Goal: Transaction & Acquisition: Subscribe to service/newsletter

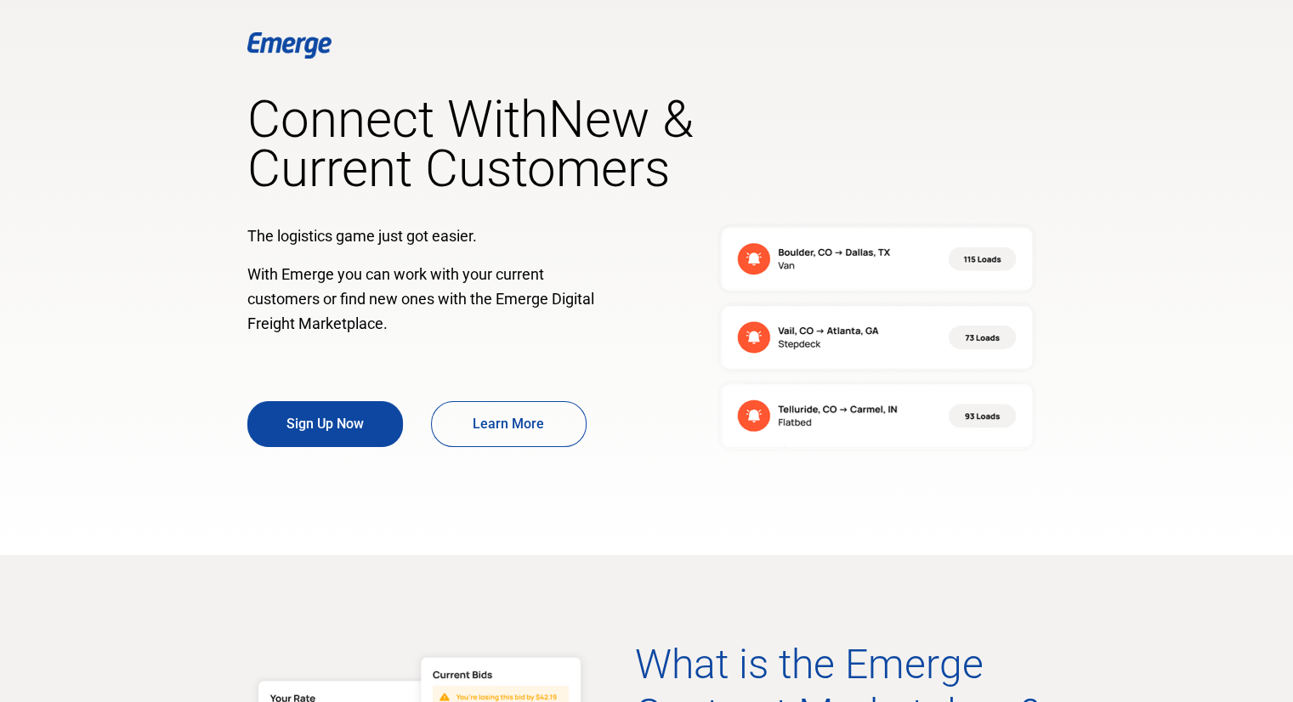
click at [663, 541] on div at bounding box center [646, 277] width 799 height 555
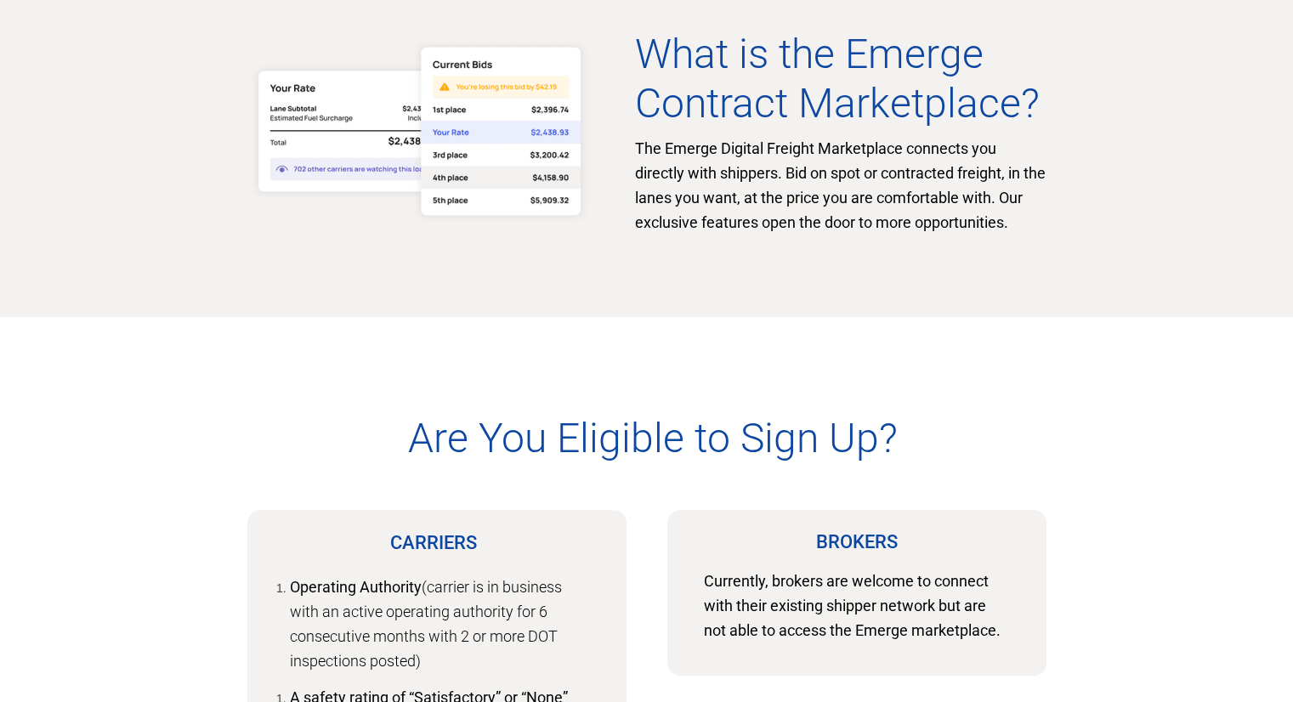
scroll to position [816, 0]
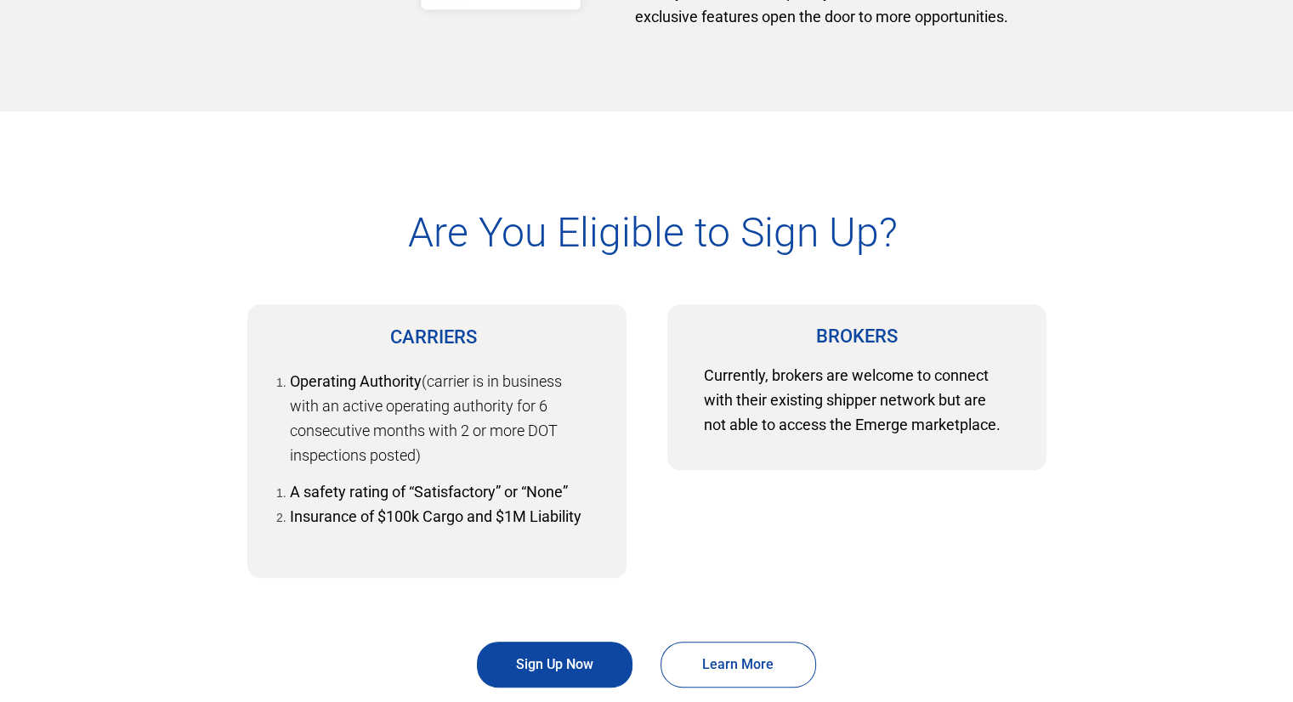
click at [885, 575] on div at bounding box center [646, 446] width 799 height 671
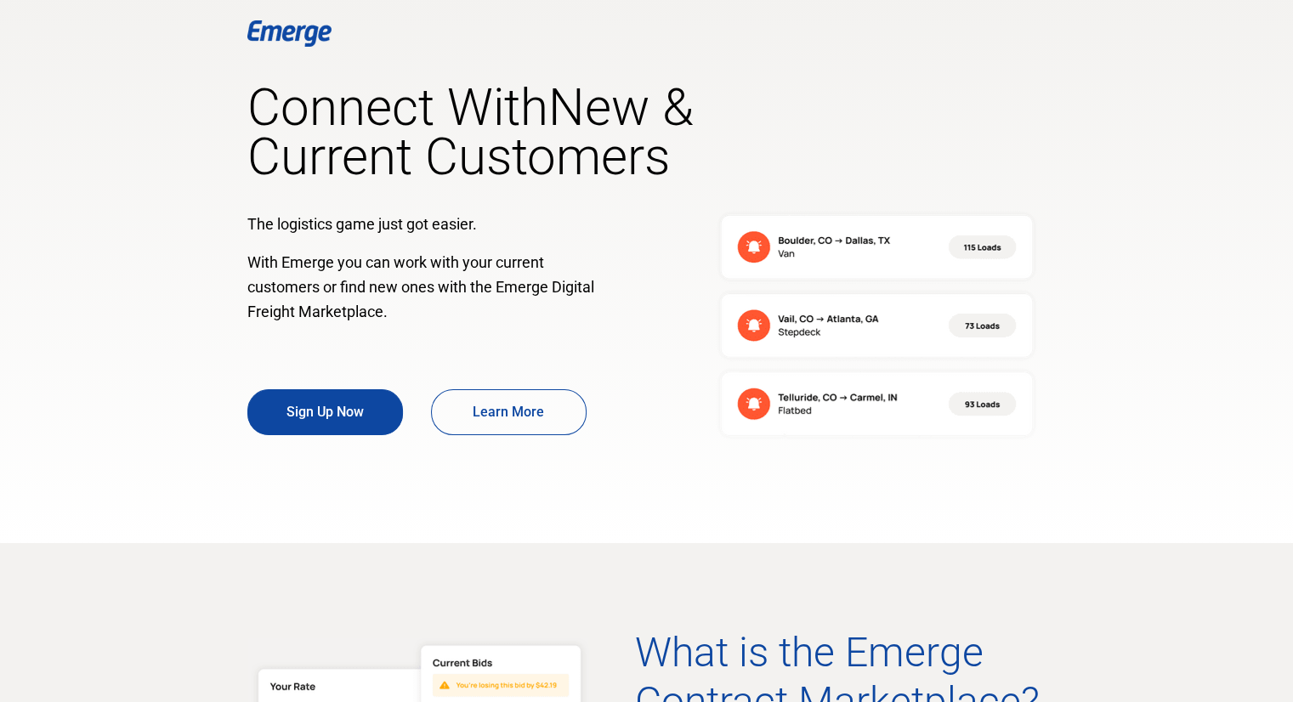
scroll to position [0, 0]
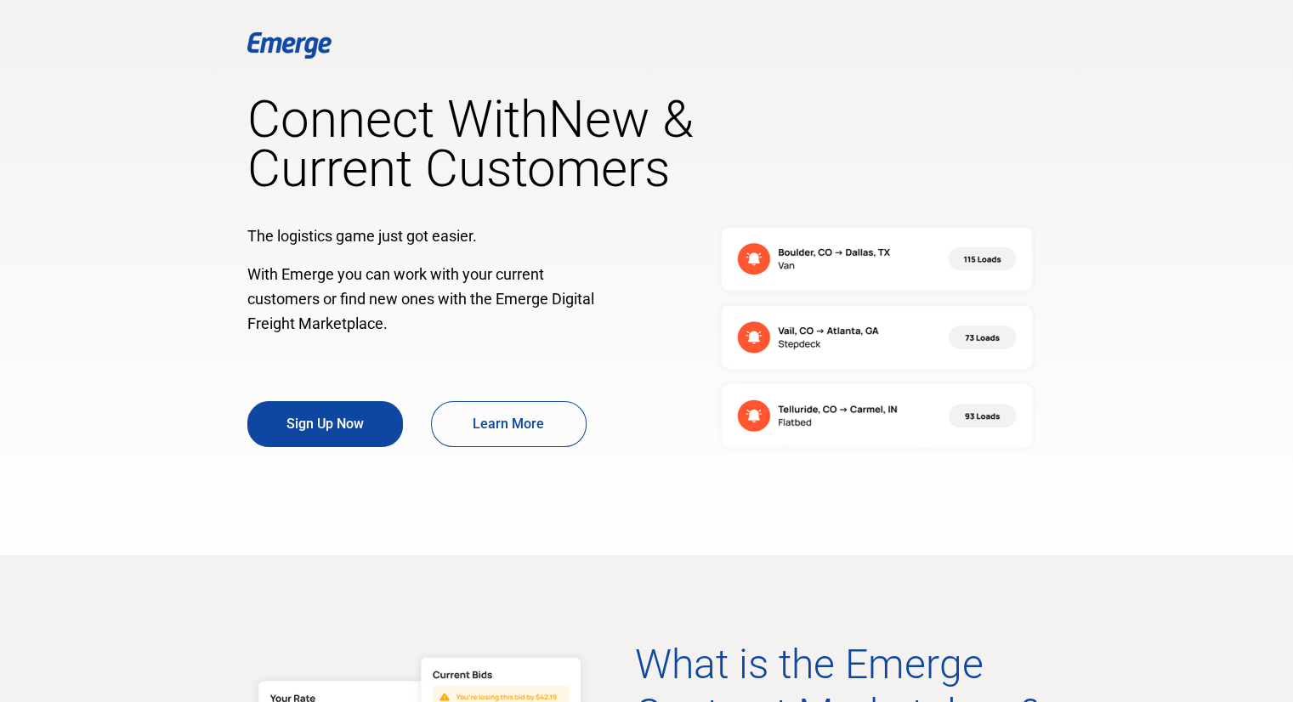
click at [568, 491] on div at bounding box center [646, 277] width 799 height 555
click at [539, 433] on link "Learn More" at bounding box center [509, 424] width 156 height 46
click at [681, 545] on div at bounding box center [646, 277] width 799 height 555
click at [611, 519] on div at bounding box center [646, 277] width 799 height 555
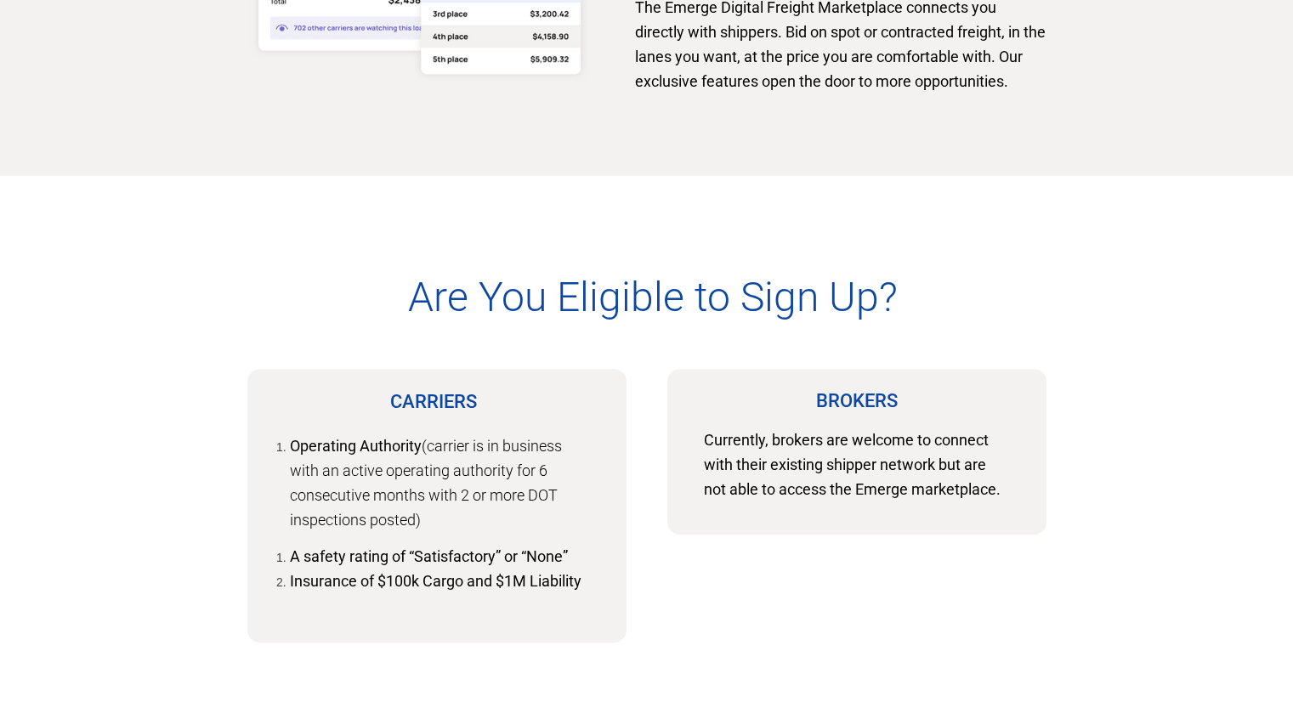
scroll to position [918, 0]
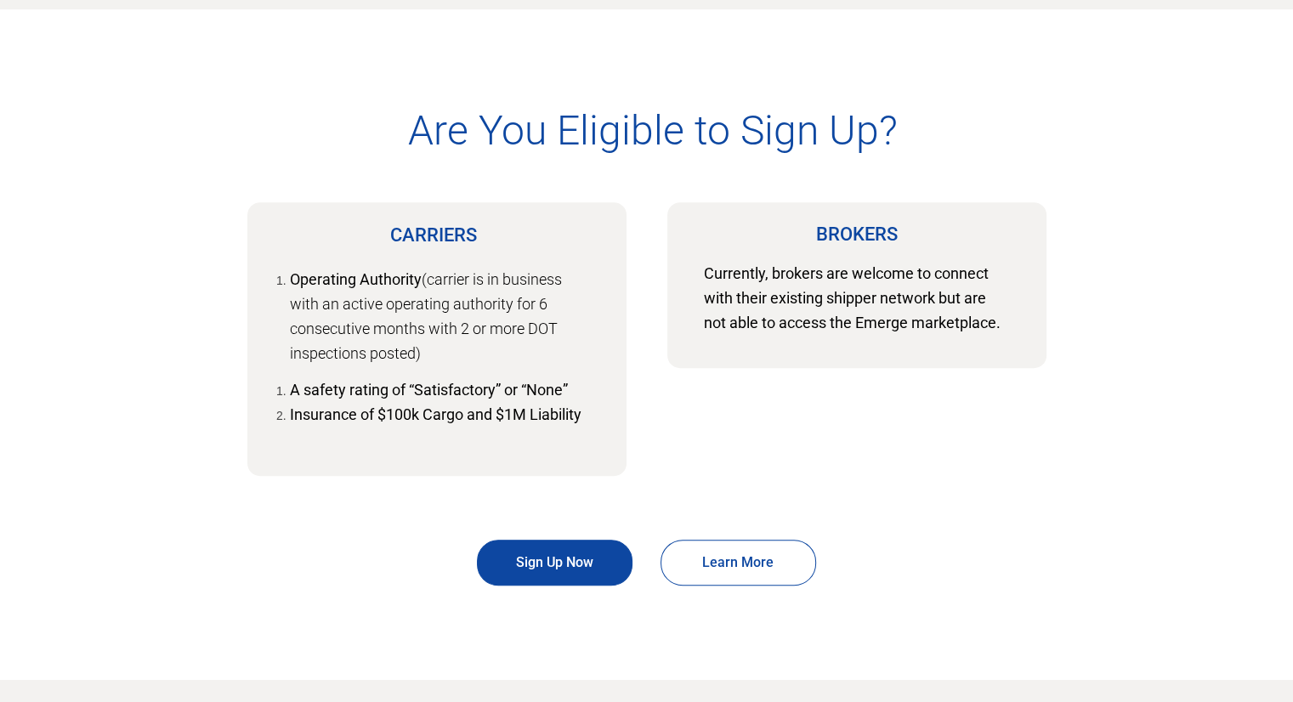
click at [928, 545] on div at bounding box center [646, 344] width 799 height 671
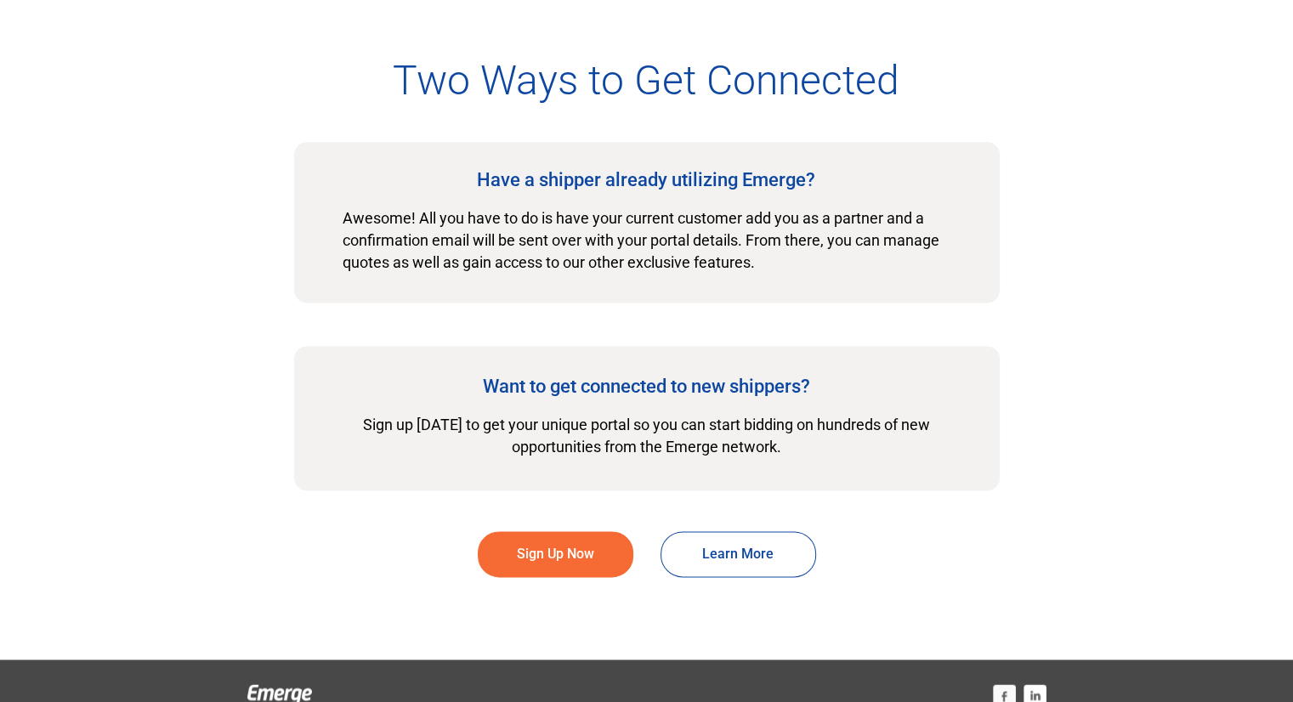
scroll to position [2264, 0]
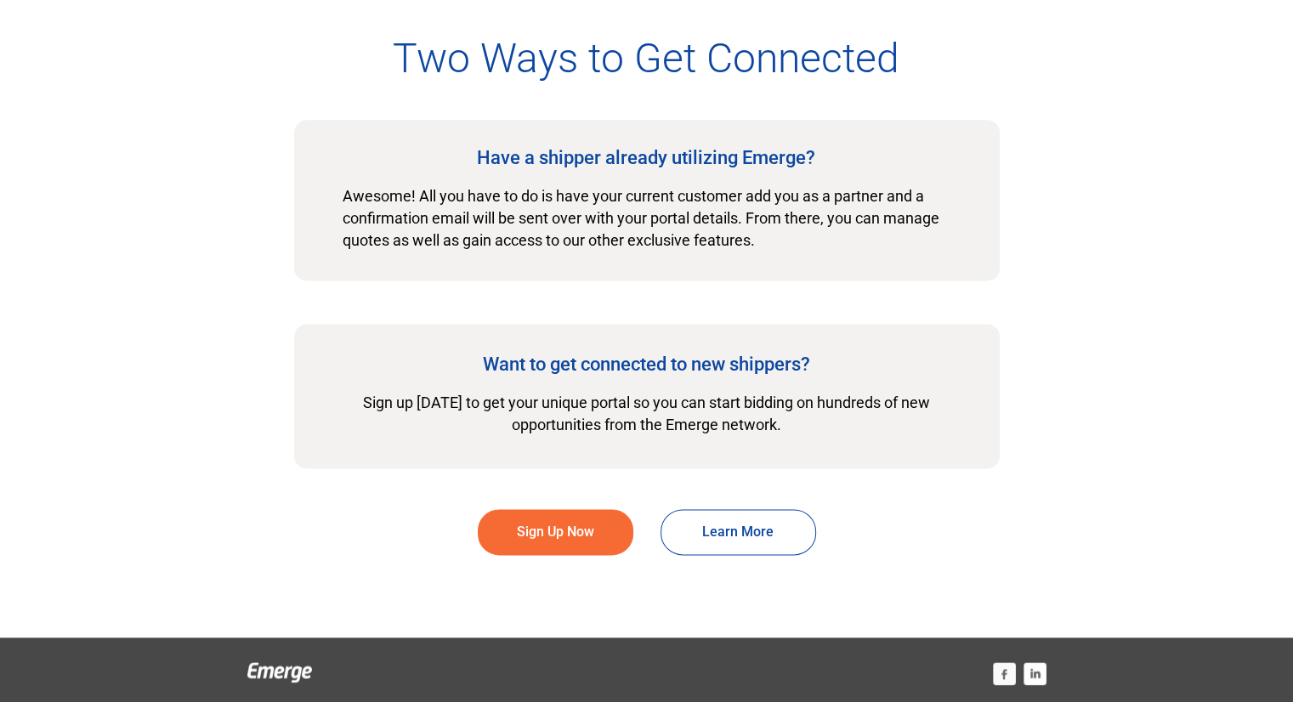
click at [1129, 488] on div at bounding box center [646, 293] width 1293 height 688
click at [1052, 547] on div at bounding box center [646, 293] width 1293 height 688
click at [1106, 503] on div at bounding box center [646, 293] width 1293 height 688
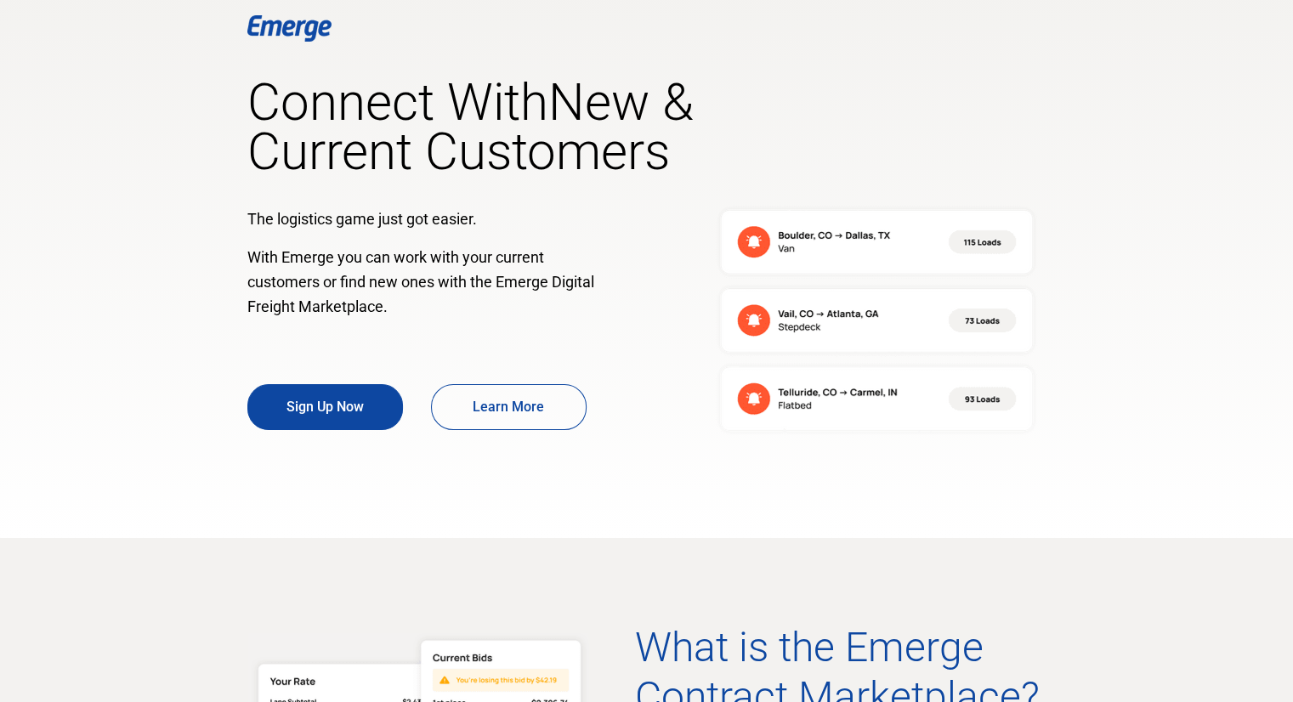
scroll to position [0, 0]
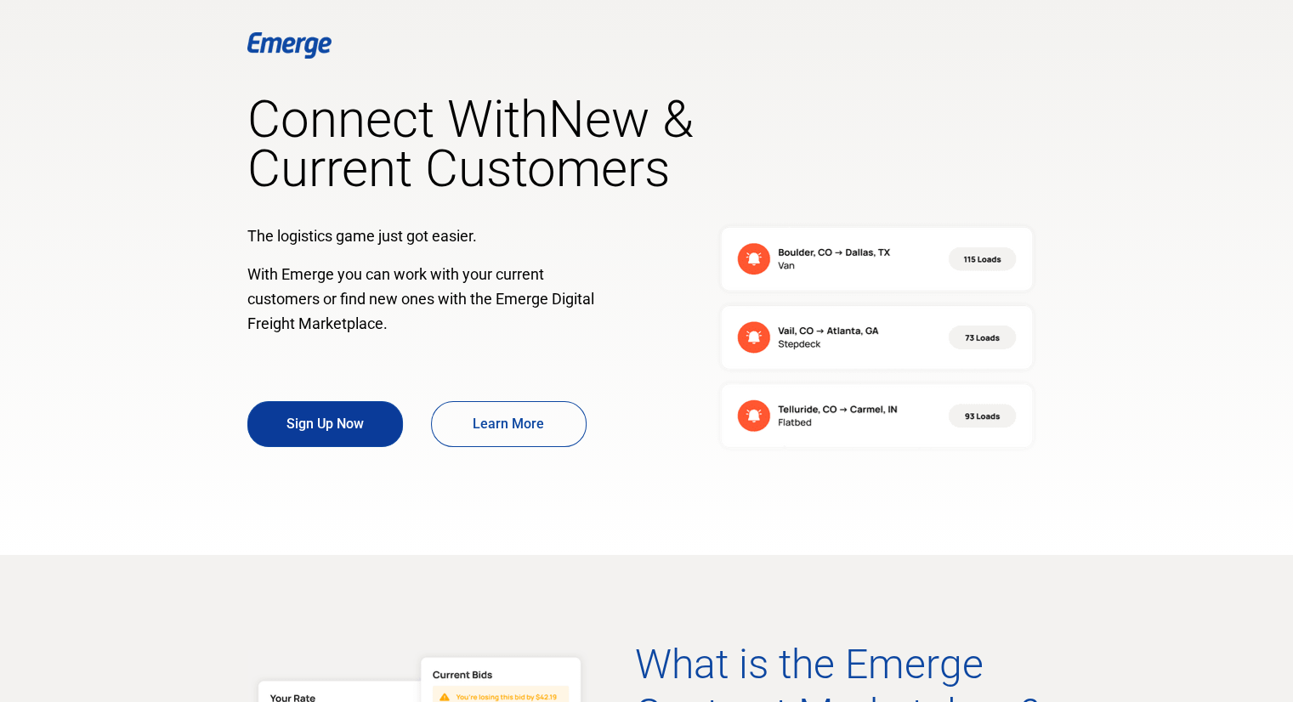
click at [305, 413] on link "Sign Up Now" at bounding box center [325, 424] width 156 height 46
